Goal: Find specific page/section

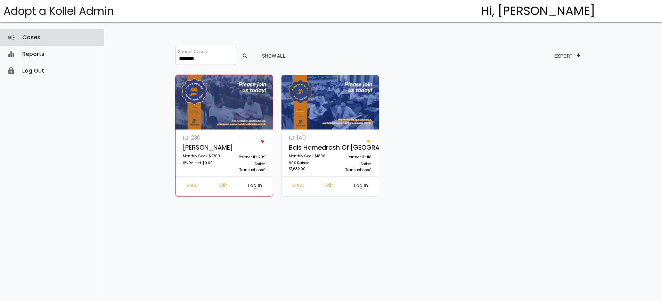
click at [70, 44] on link "Cases campaign" at bounding box center [52, 37] width 104 height 17
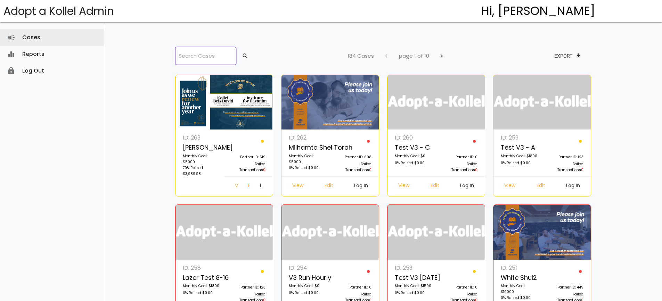
click at [188, 56] on input "search" at bounding box center [205, 56] width 61 height 18
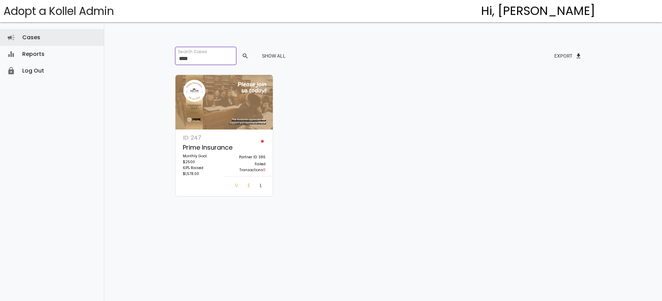
type input "****"
click at [257, 188] on link "Log In" at bounding box center [260, 186] width 13 height 13
